Goal: Task Accomplishment & Management: Complete application form

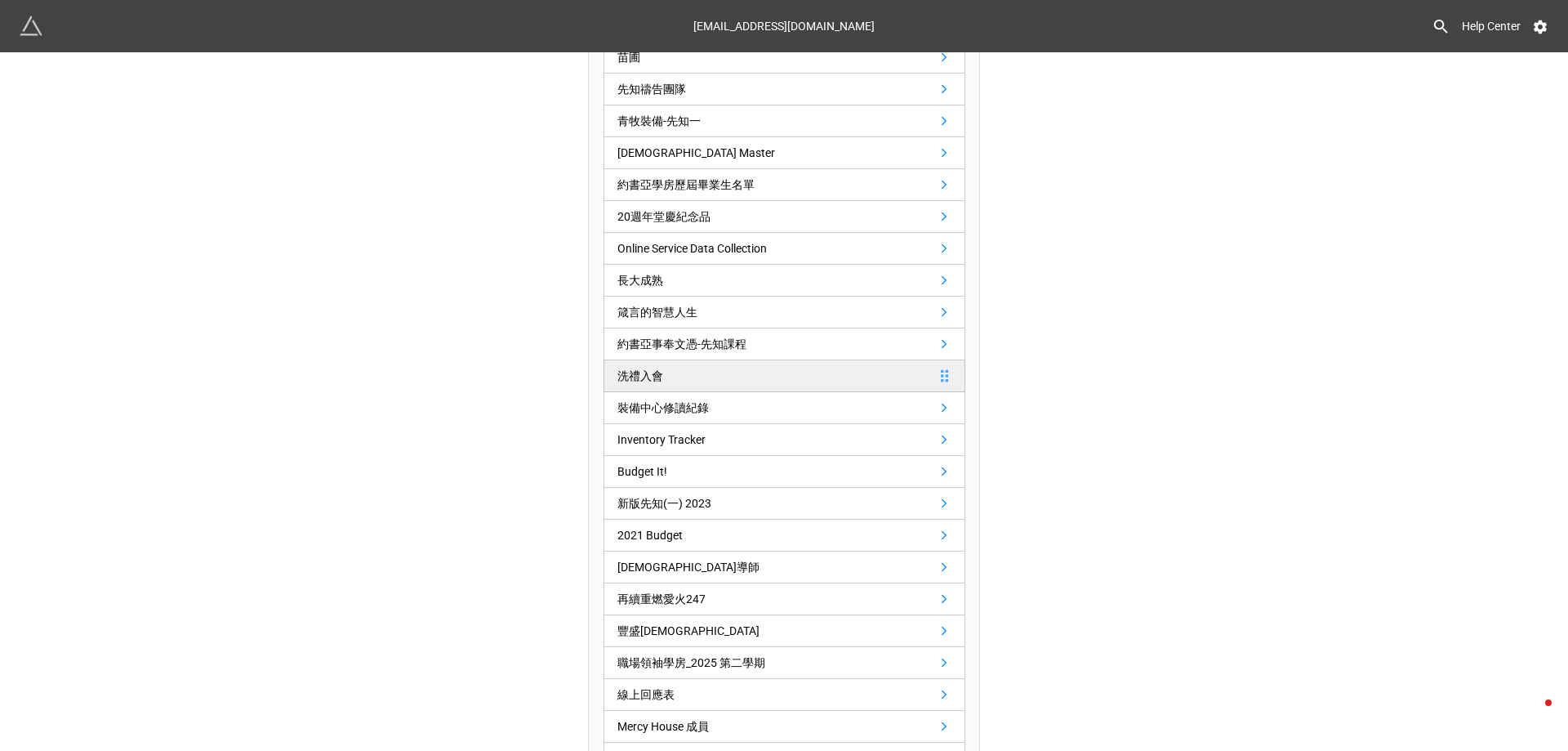
click at [803, 376] on link "洗禮入會" at bounding box center [784, 376] width 362 height 32
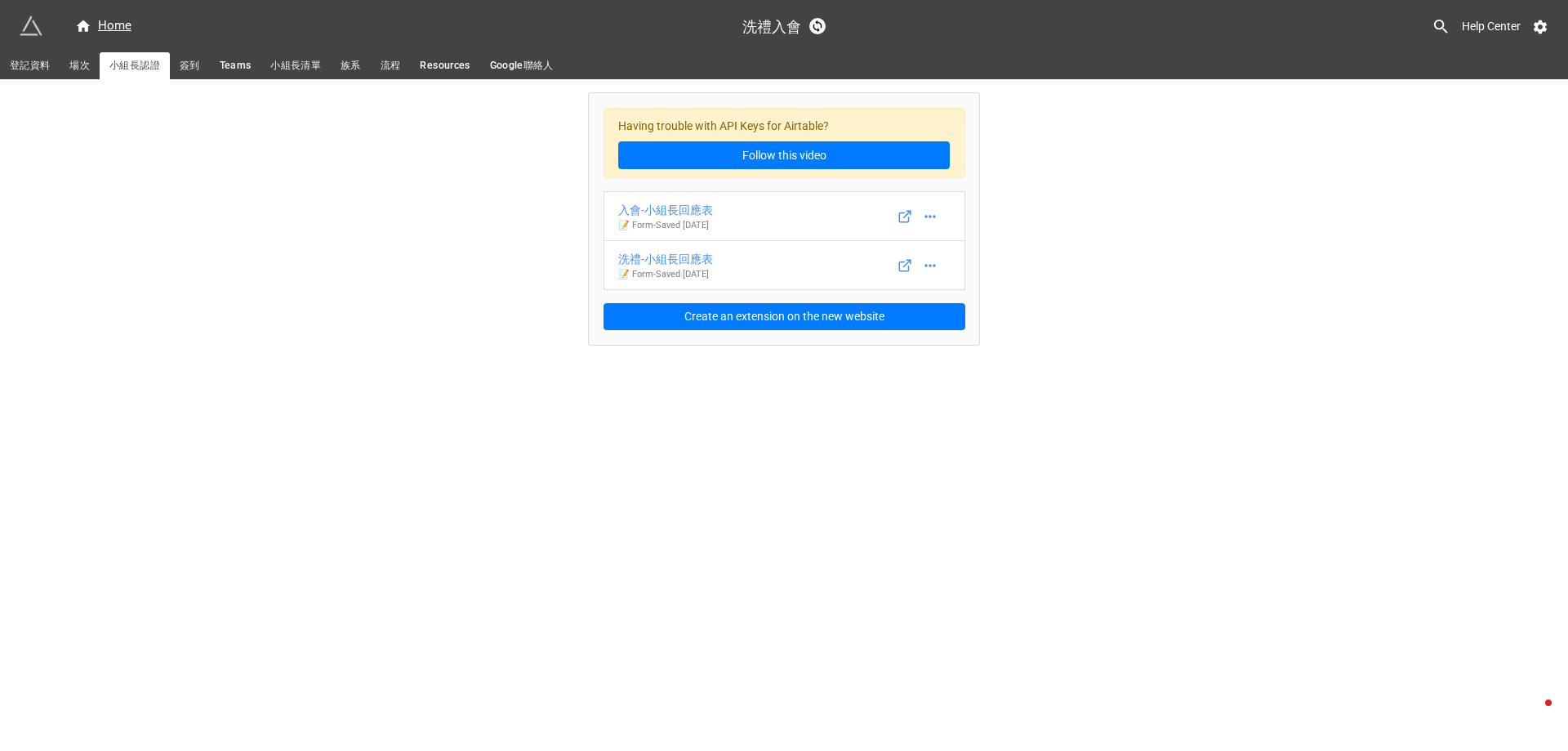
click at [9, 61] on link "登記資料" at bounding box center [30, 66] width 59 height 27
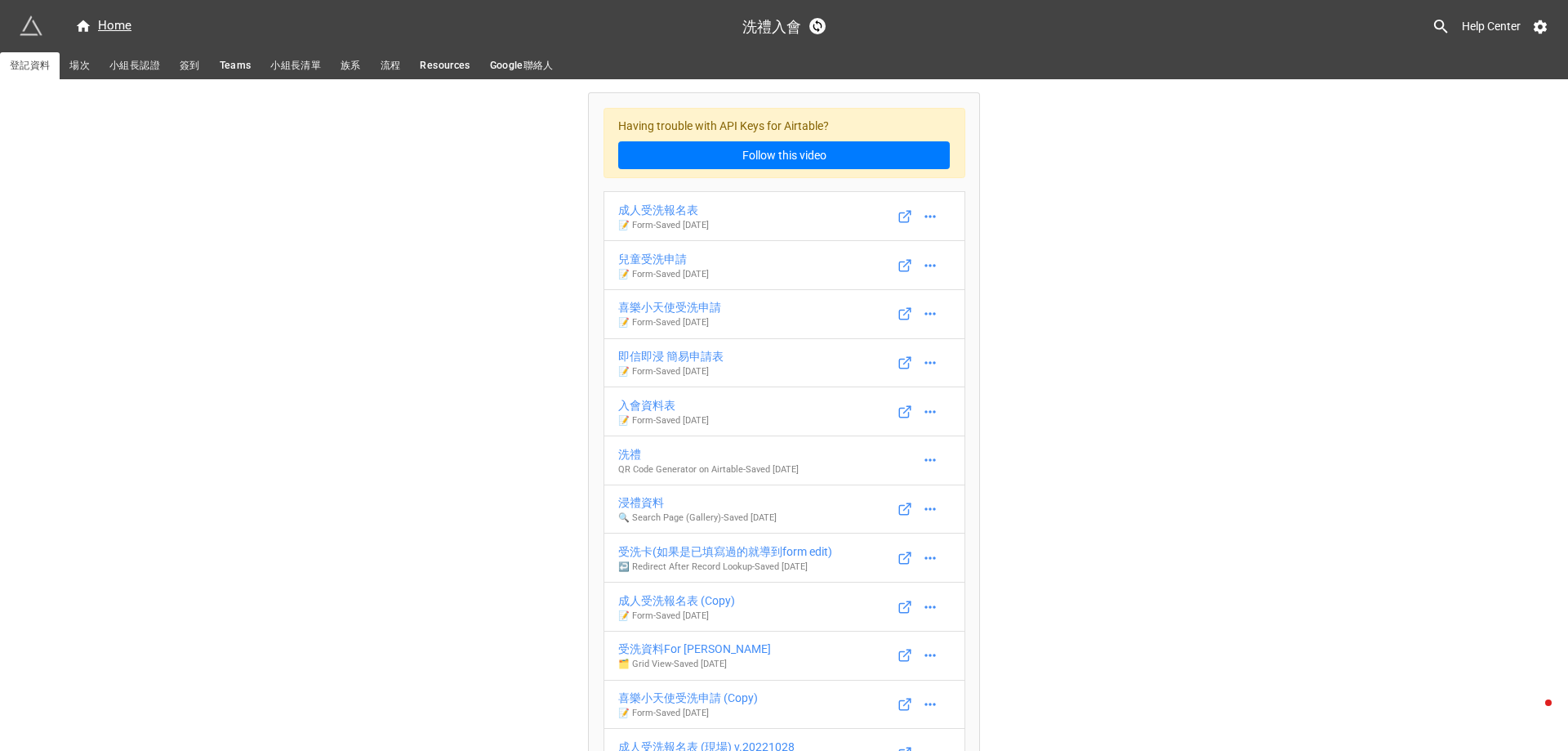
click at [146, 58] on span "小組長認證" at bounding box center [135, 65] width 51 height 17
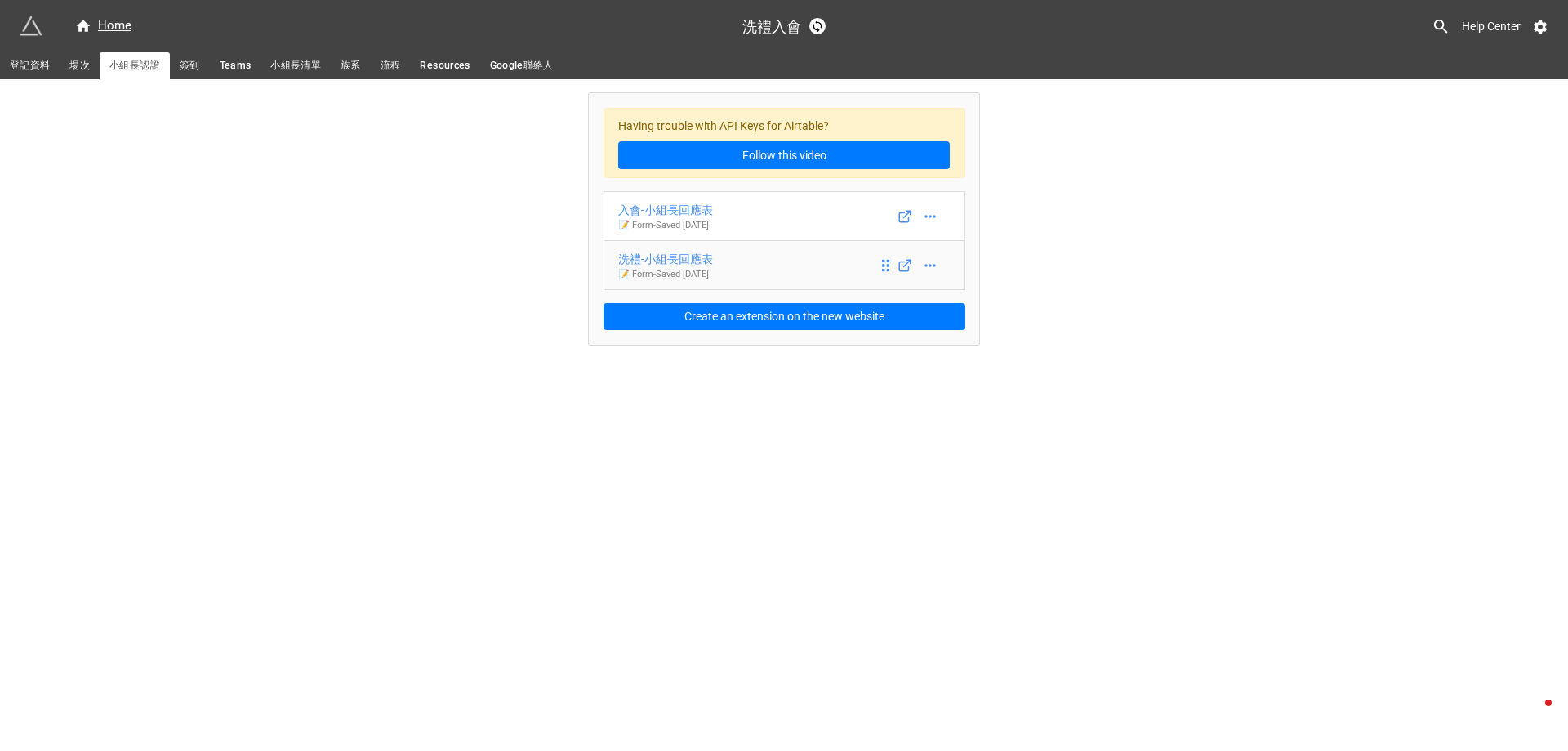
click at [706, 269] on p "📝 Form - Saved 14 days ago" at bounding box center [665, 274] width 95 height 13
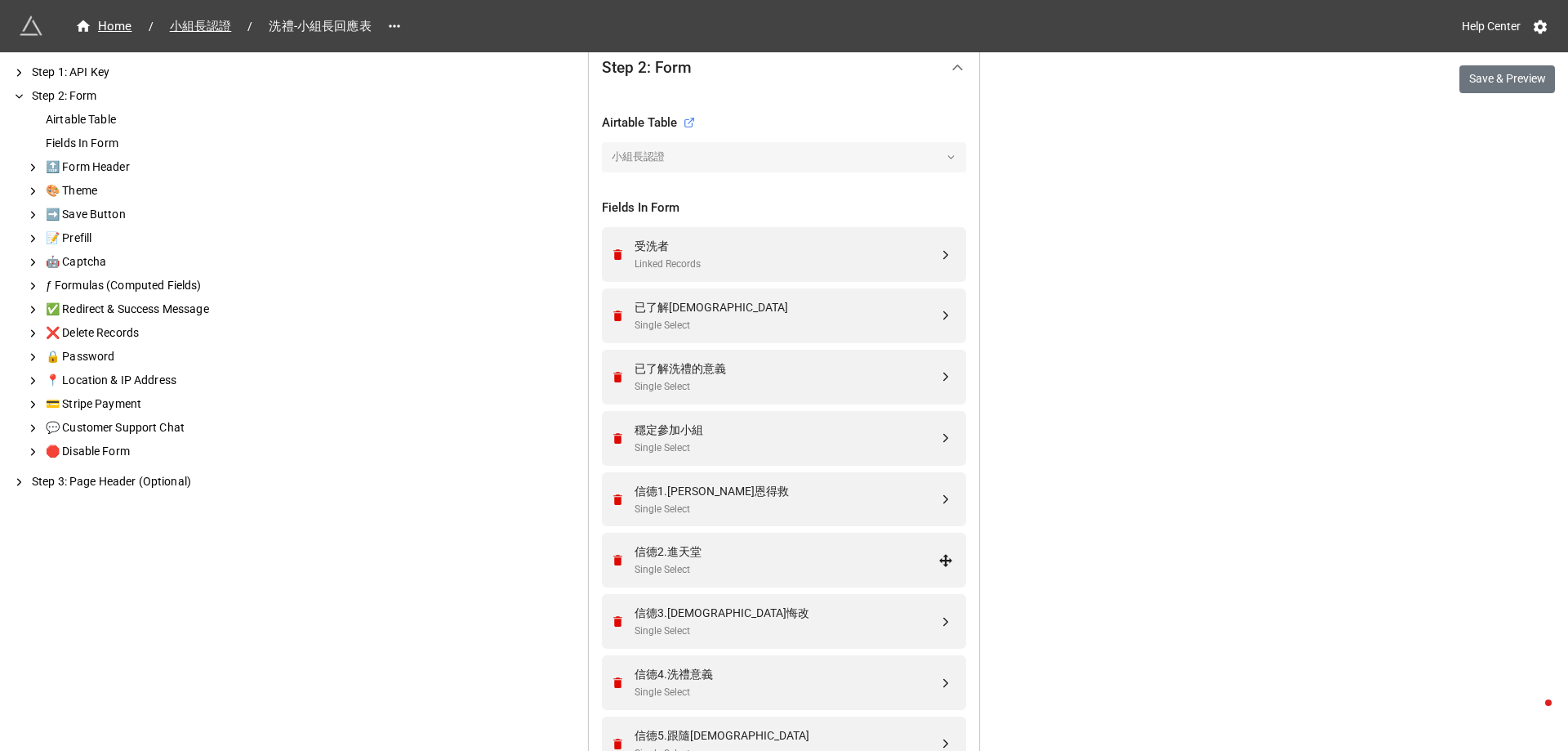
scroll to position [490, 0]
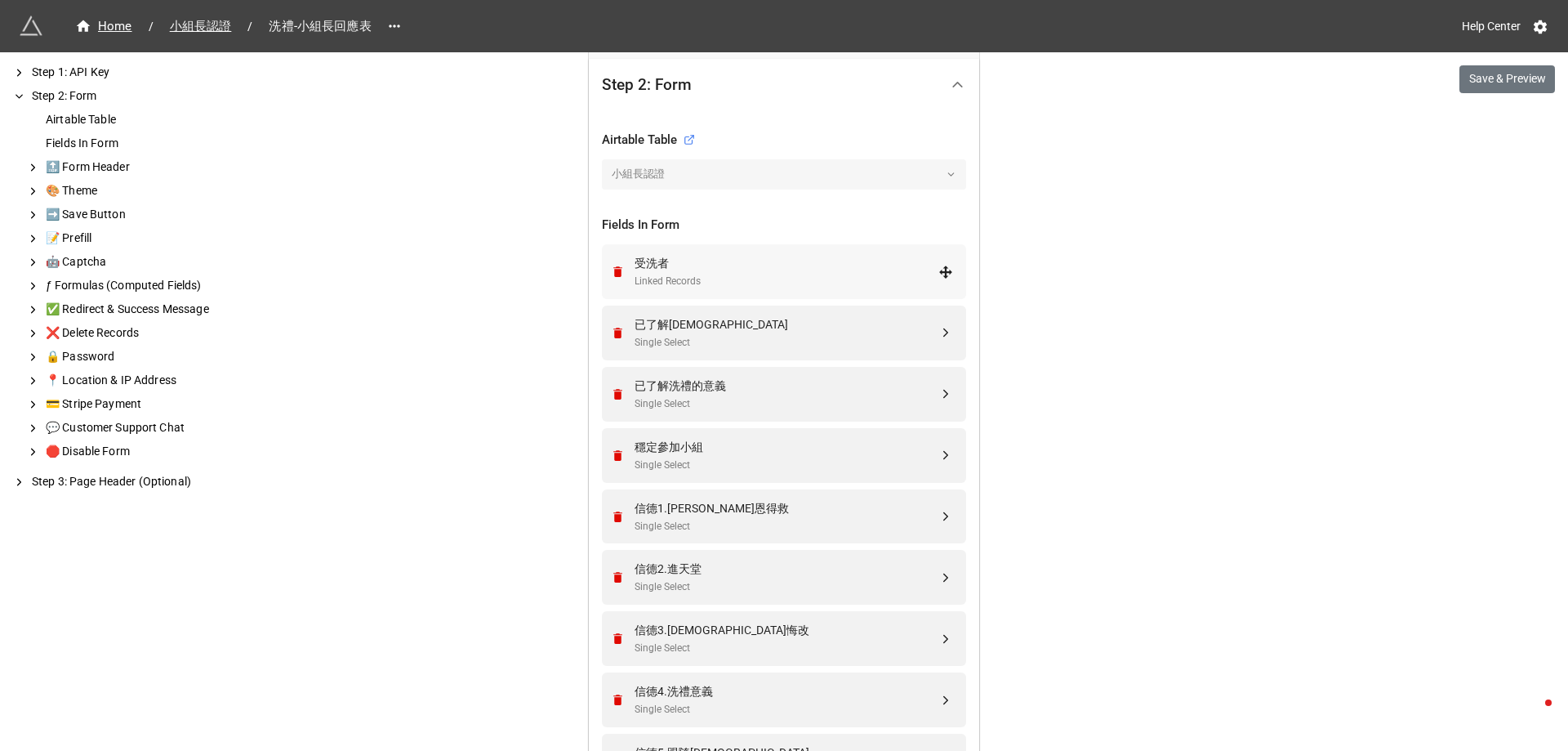
click at [715, 258] on div "受洗者" at bounding box center [787, 263] width 303 height 18
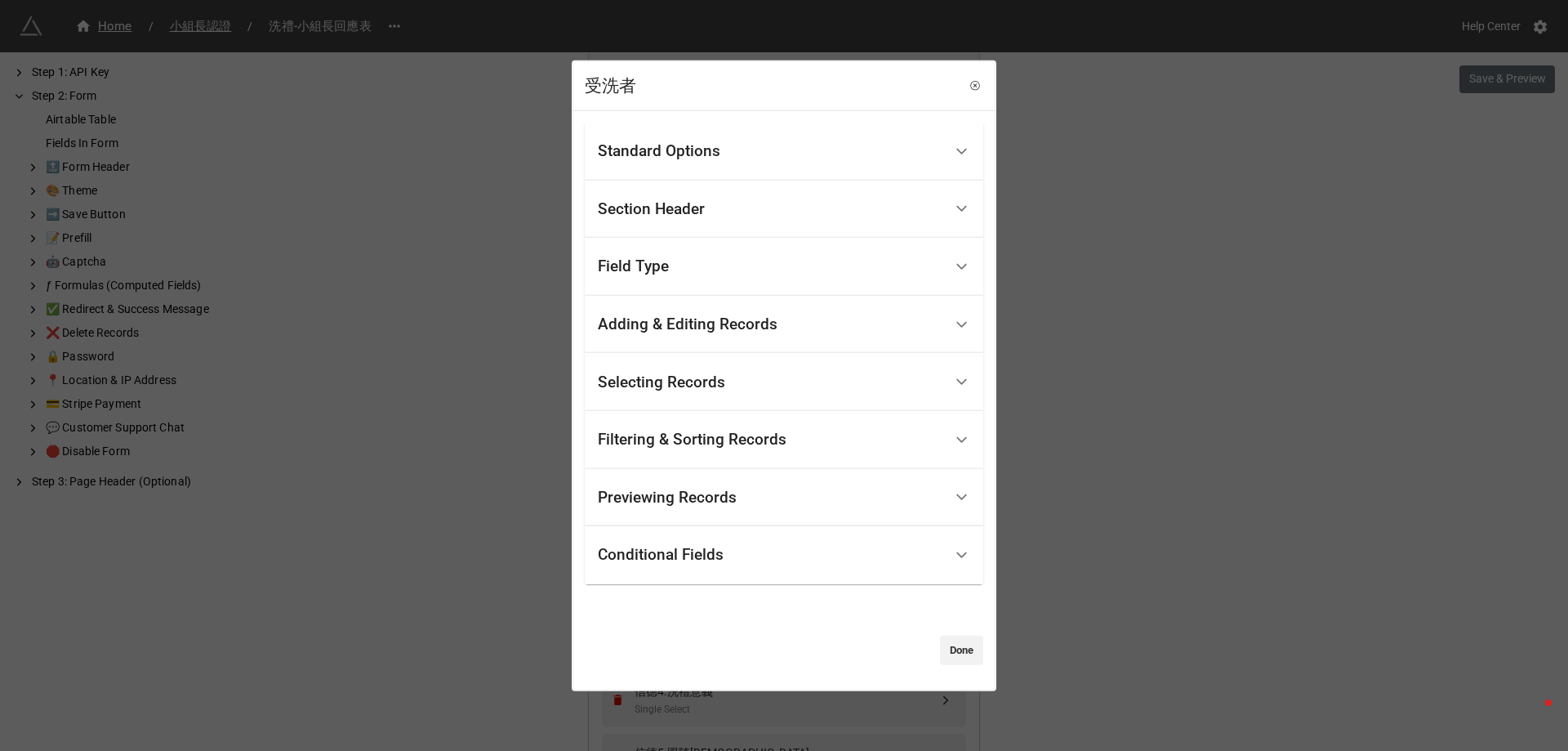
click at [702, 159] on div "Standard Options" at bounding box center [659, 151] width 123 height 16
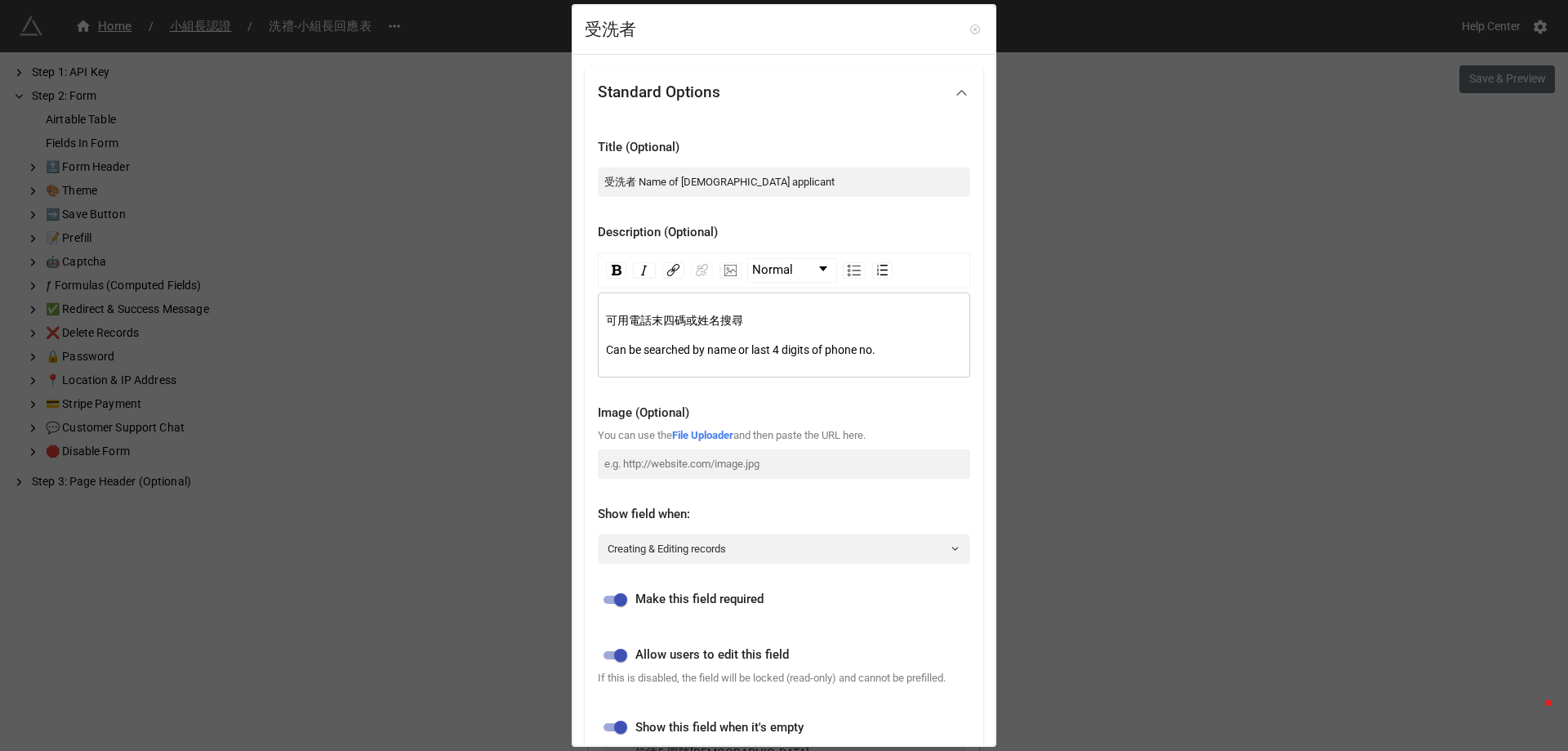
click at [970, 27] on icon at bounding box center [975, 29] width 11 height 11
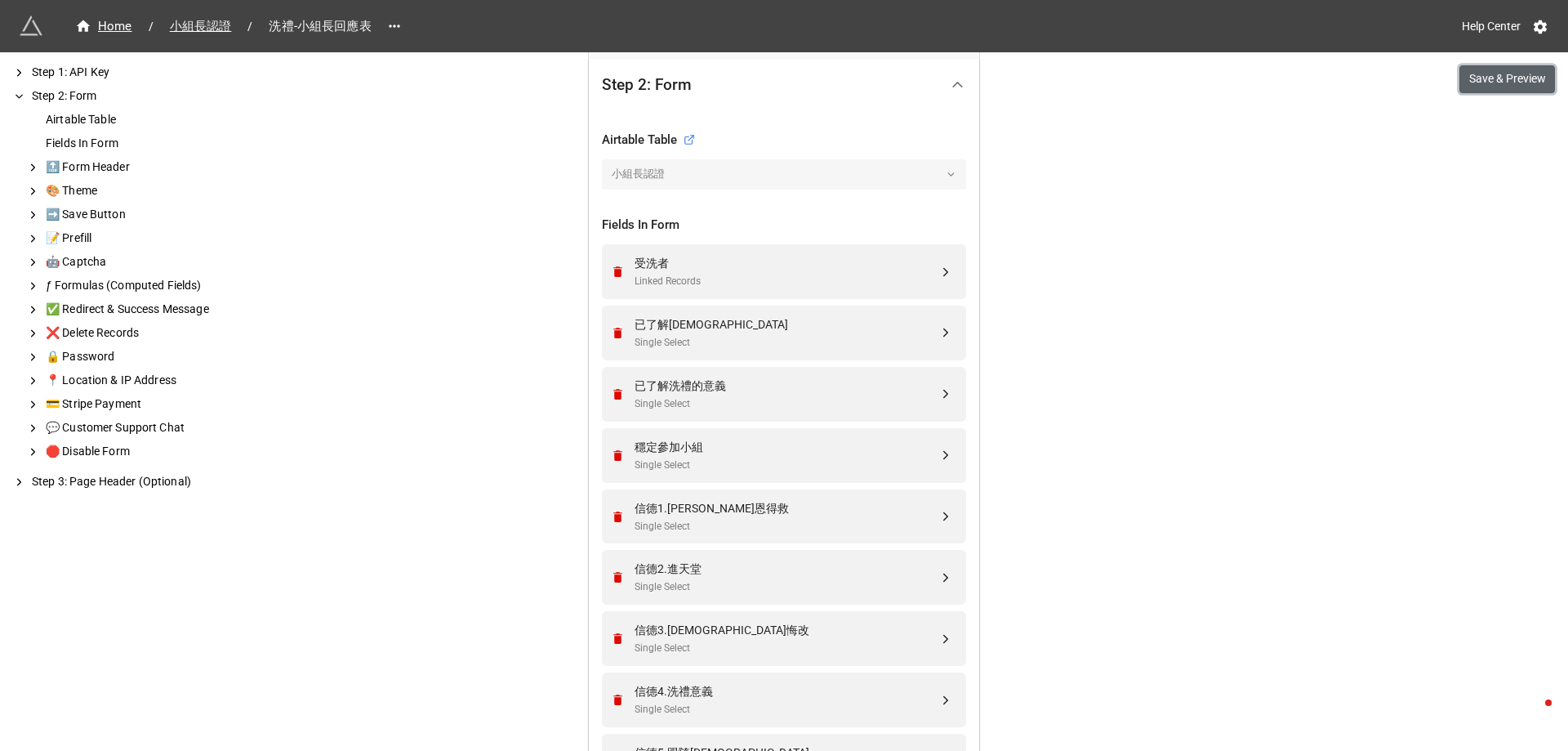
click at [1492, 80] on button "Save & Preview" at bounding box center [1507, 79] width 96 height 28
click at [764, 246] on div "受洗者 Linked Records" at bounding box center [781, 271] width 343 height 55
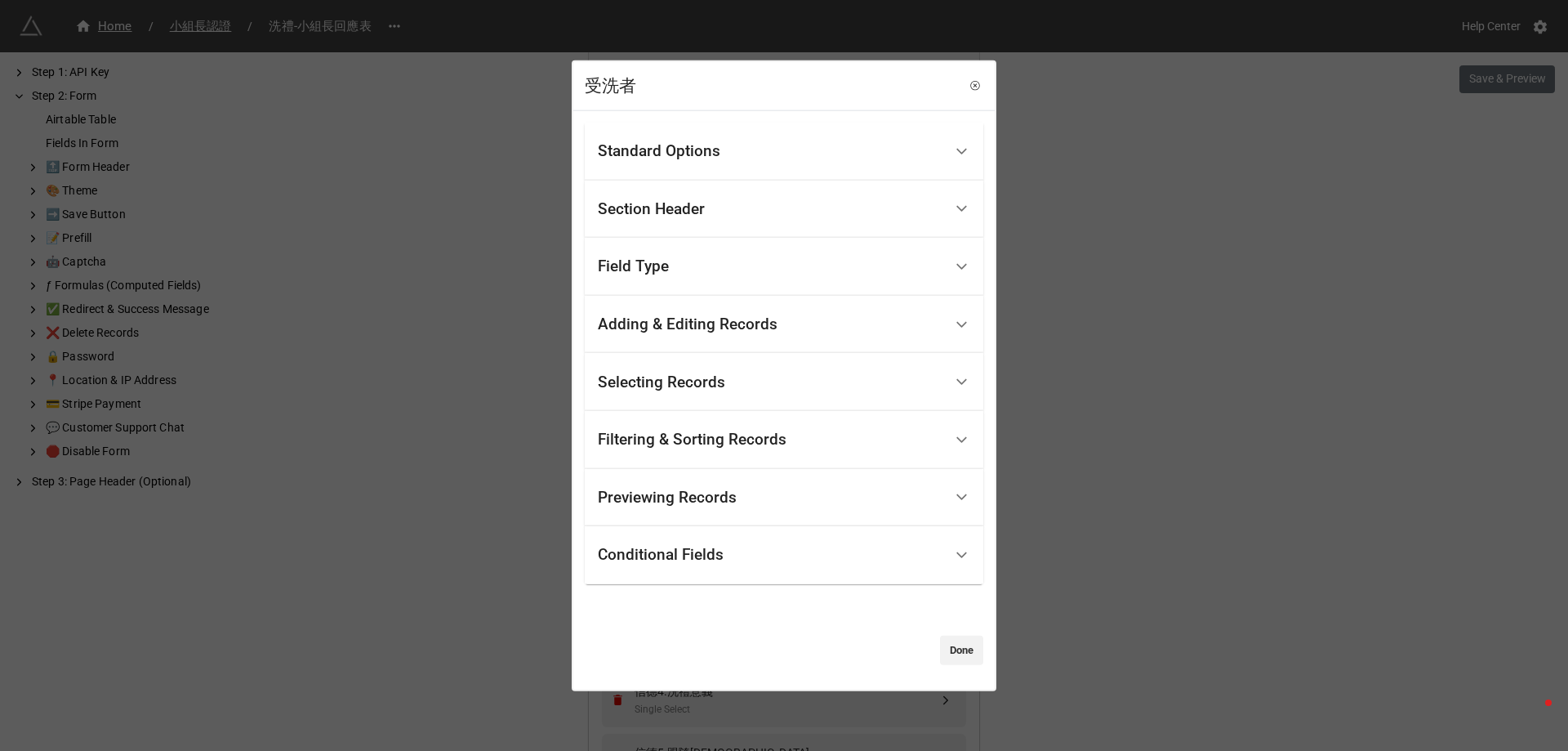
click at [717, 332] on div "Adding & Editing Records" at bounding box center [687, 324] width 180 height 16
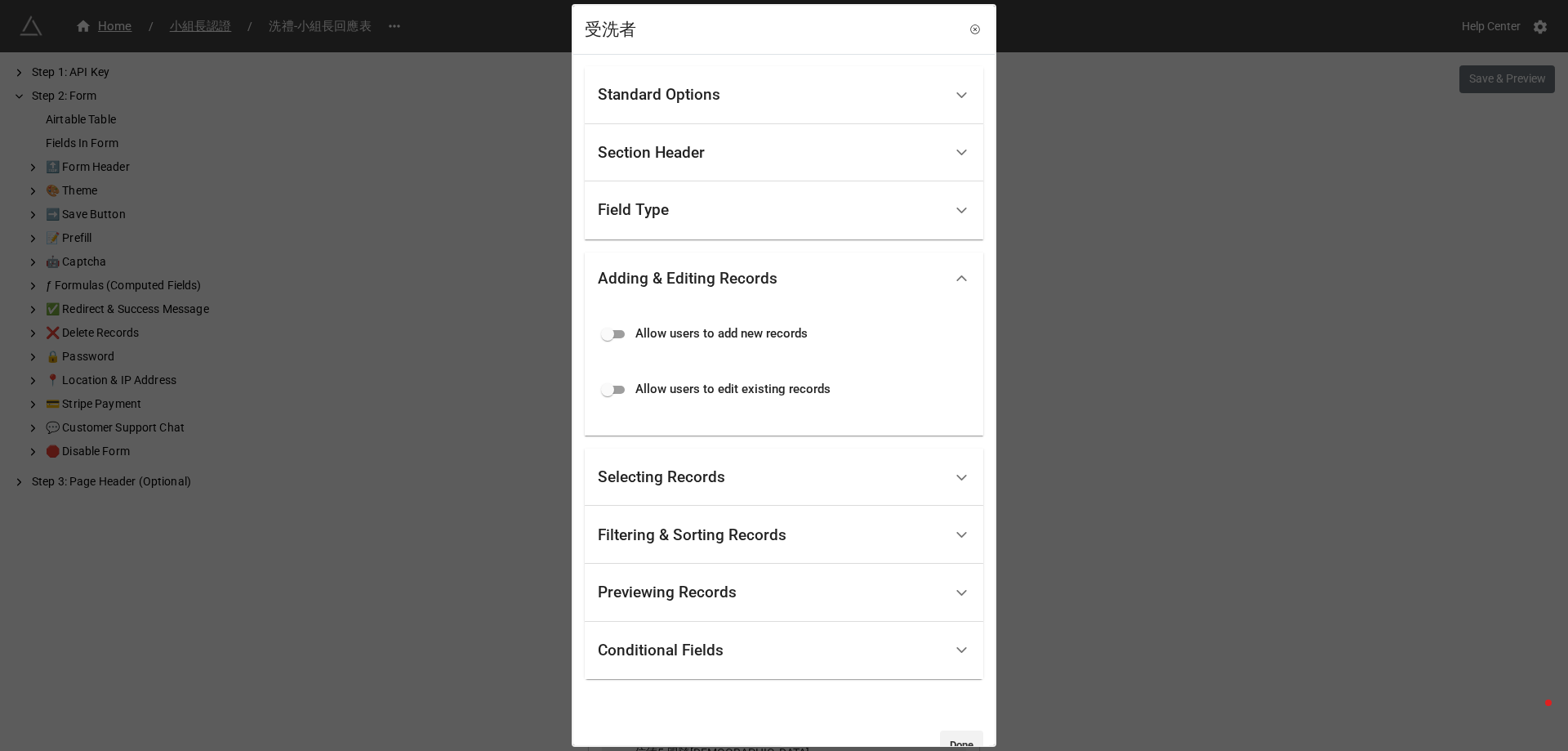
click at [697, 554] on div "Filtering & Sorting Records" at bounding box center [770, 534] width 346 height 38
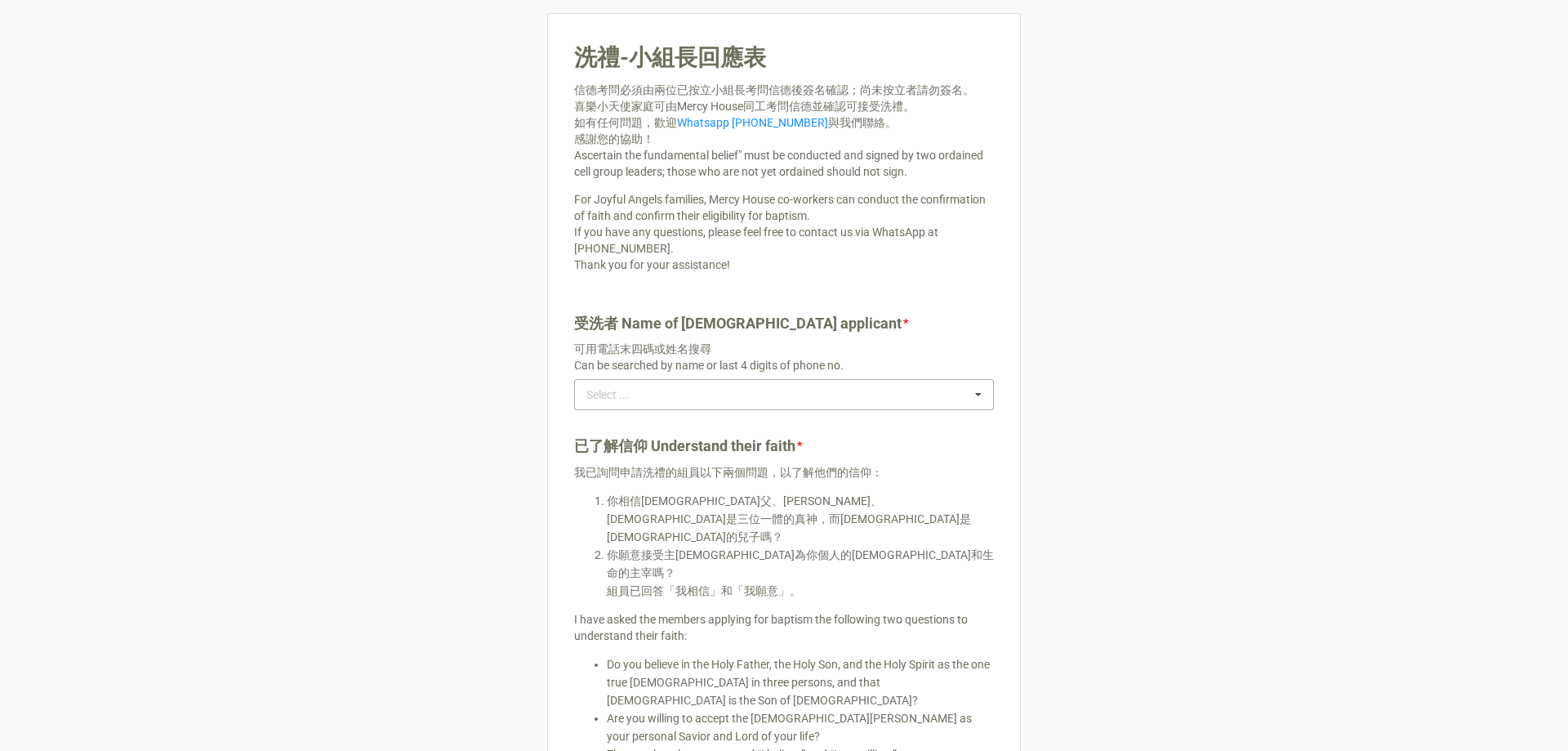
click at [637, 386] on div "Select ..." at bounding box center [617, 395] width 70 height 19
type input "4602"
click at [672, 383] on div "Select ... No results found." at bounding box center [783, 394] width 420 height 31
type input "4602"
click at [683, 409] on div "4602-Lapat Jonalyn" at bounding box center [783, 425] width 418 height 31
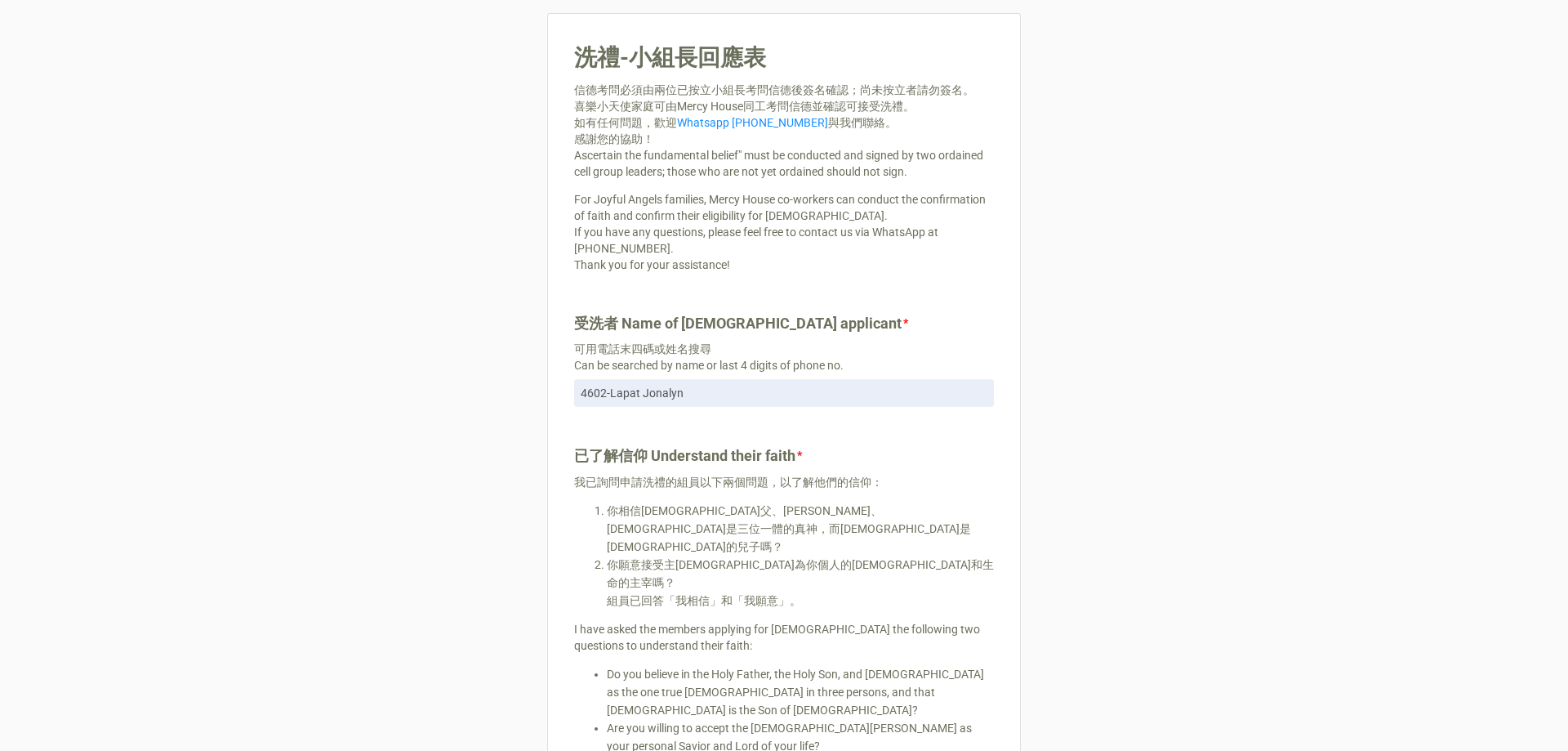
click at [729, 411] on div "受洗者 Name of baptism applicant * 可用電話末四碼或姓名搜尋 Can be searched by name or last 4 …" at bounding box center [783, 371] width 420 height 120
